Goal: Information Seeking & Learning: Learn about a topic

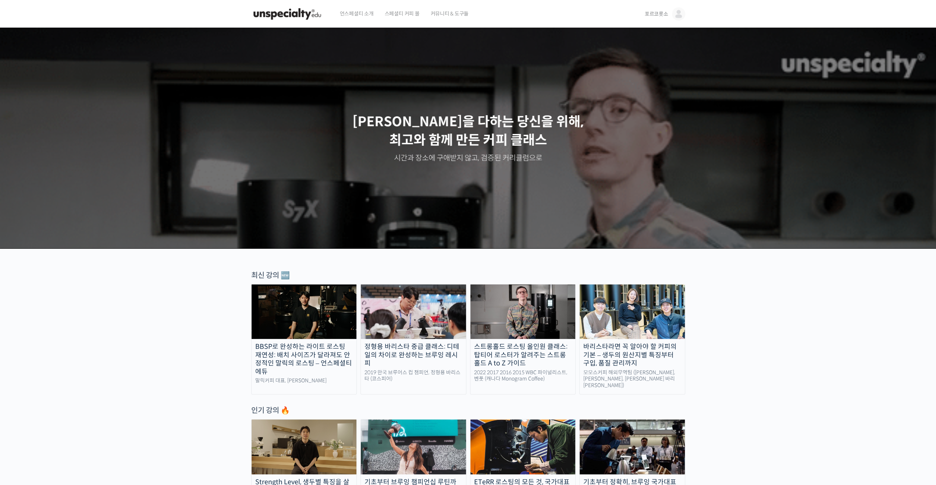
click at [663, 14] on span "포르코롯소" at bounding box center [657, 14] width 24 height 7
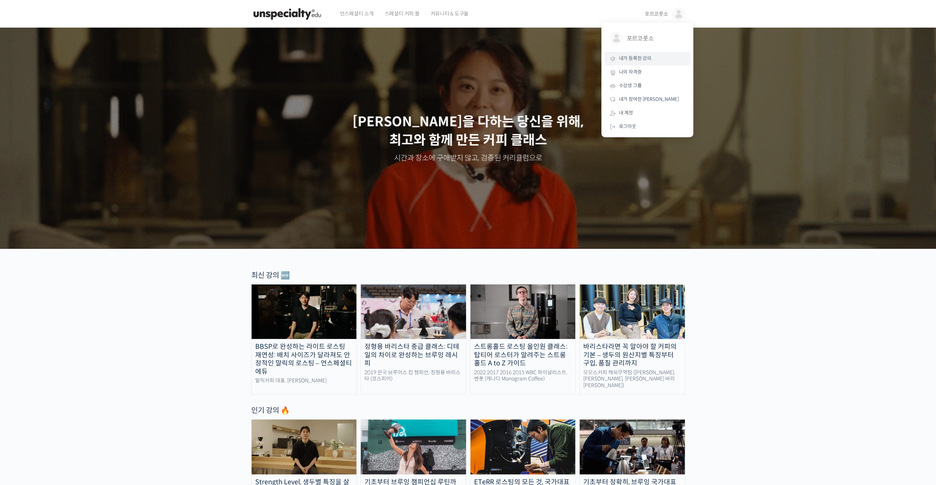
click at [646, 58] on span "내가 등록한 강의" at bounding box center [635, 58] width 32 height 6
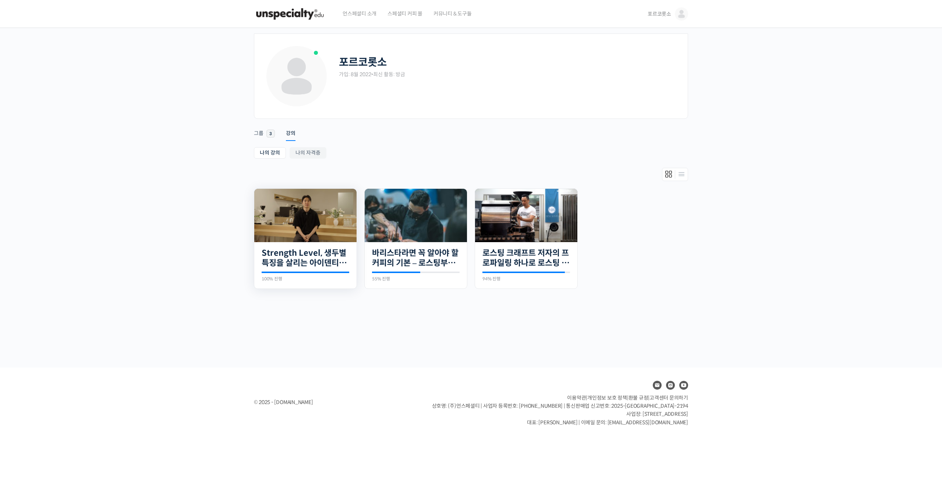
click at [304, 212] on img at bounding box center [305, 215] width 102 height 53
click at [679, 11] on img at bounding box center [681, 13] width 13 height 13
click at [633, 87] on span "수강생 그룹" at bounding box center [633, 85] width 23 height 6
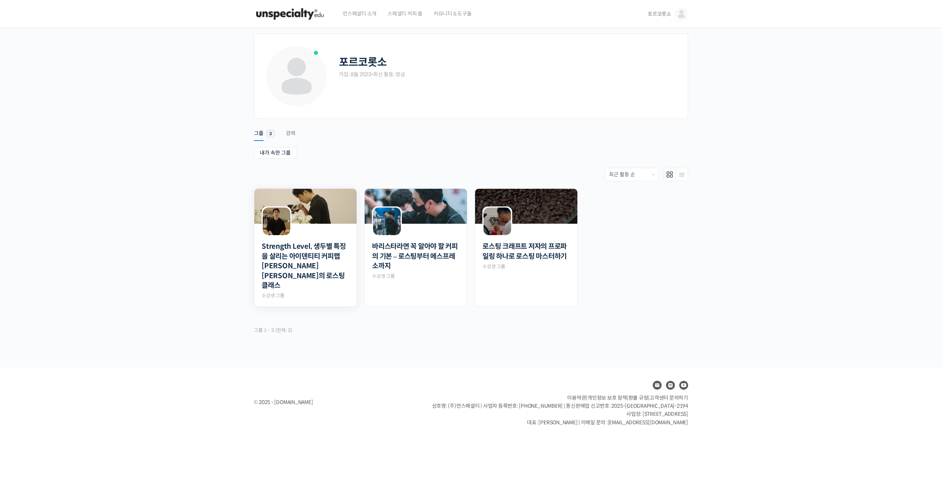
click at [350, 241] on div "Strength Level, 생두별 특징을 살리는 아이덴티티 커피랩 [PERSON_NAME] [PERSON_NAME]의 로스팅 클래스 Priv…" at bounding box center [305, 271] width 102 height 71
click at [336, 242] on link "Strength Level, 생두별 특징을 살리는 아이덴티티 커피랩 [PERSON_NAME] [PERSON_NAME]의 로스팅 클래스" at bounding box center [306, 266] width 88 height 49
